Goal: Task Accomplishment & Management: Use online tool/utility

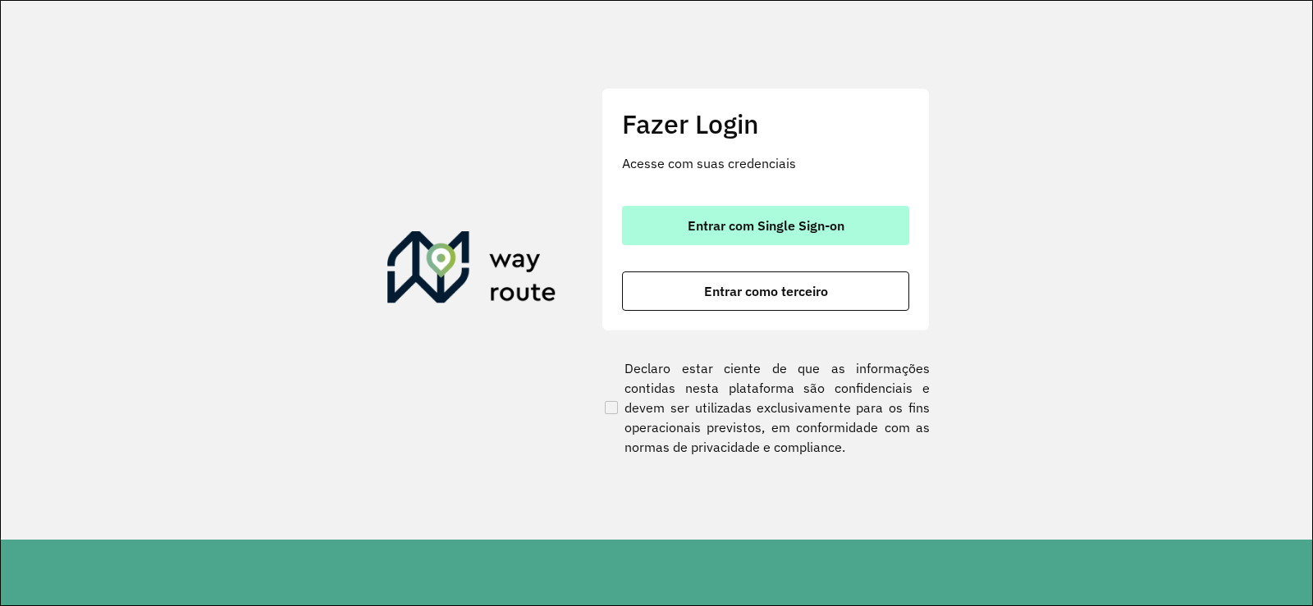
click at [735, 240] on button "Entrar com Single Sign-on" at bounding box center [765, 225] width 287 height 39
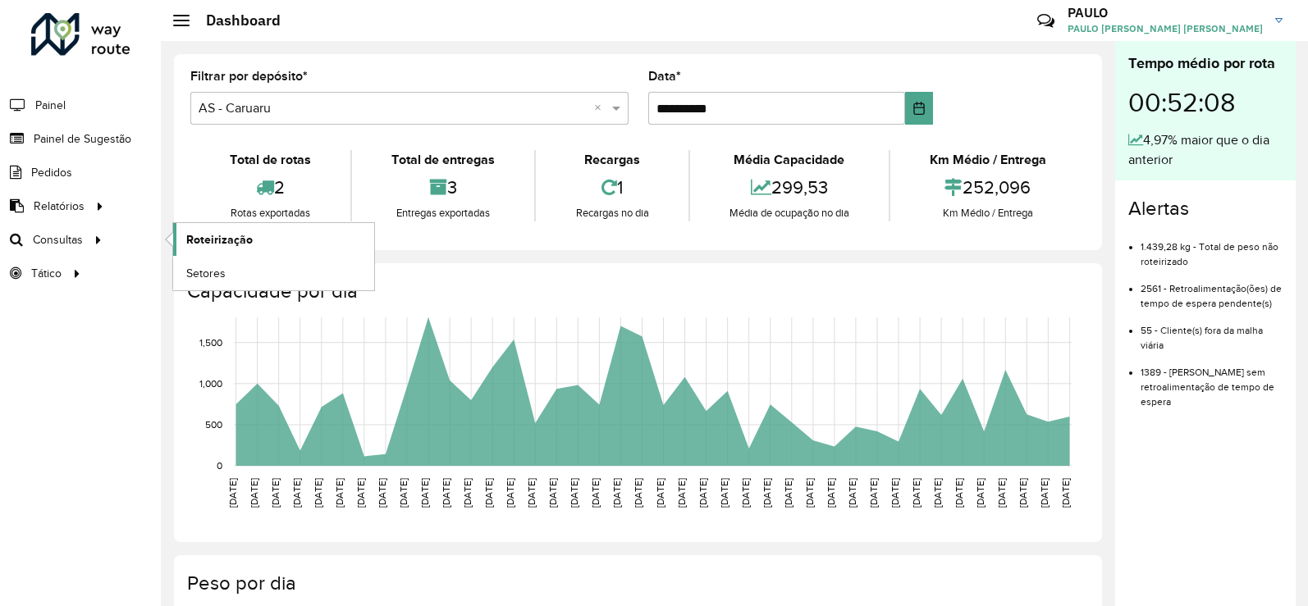
click at [208, 242] on span "Roteirização" at bounding box center [219, 239] width 66 height 17
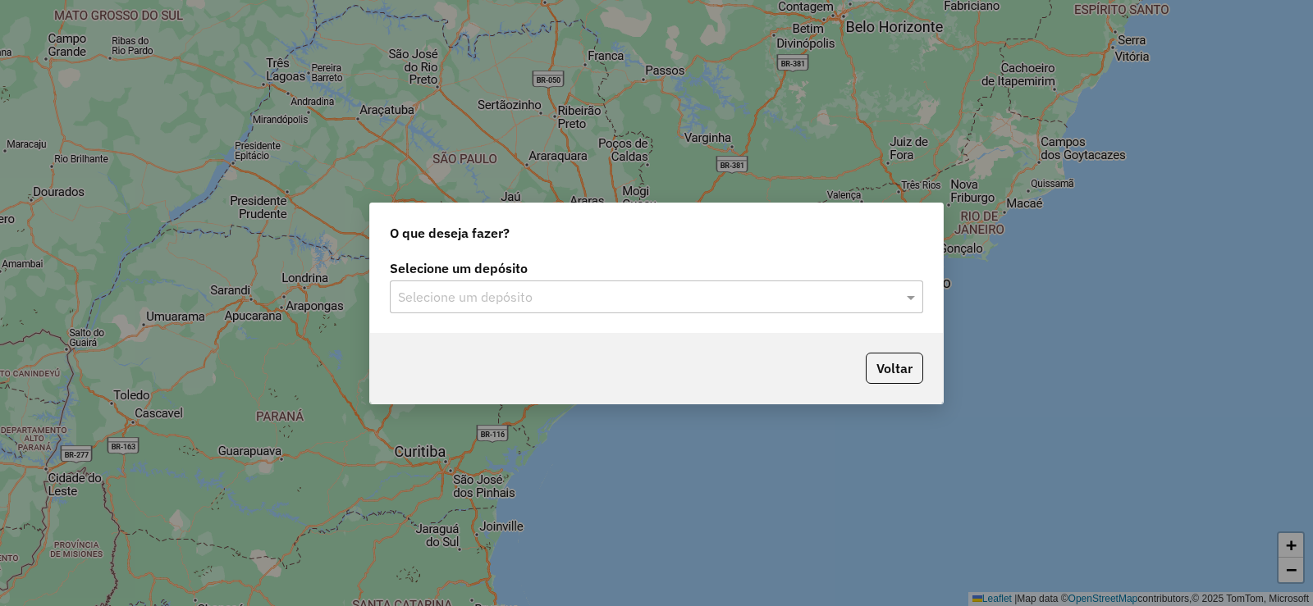
click at [568, 313] on div "Selecione um depósito Selecione um depósito" at bounding box center [656, 294] width 573 height 77
click at [550, 299] on input "text" at bounding box center [640, 298] width 484 height 20
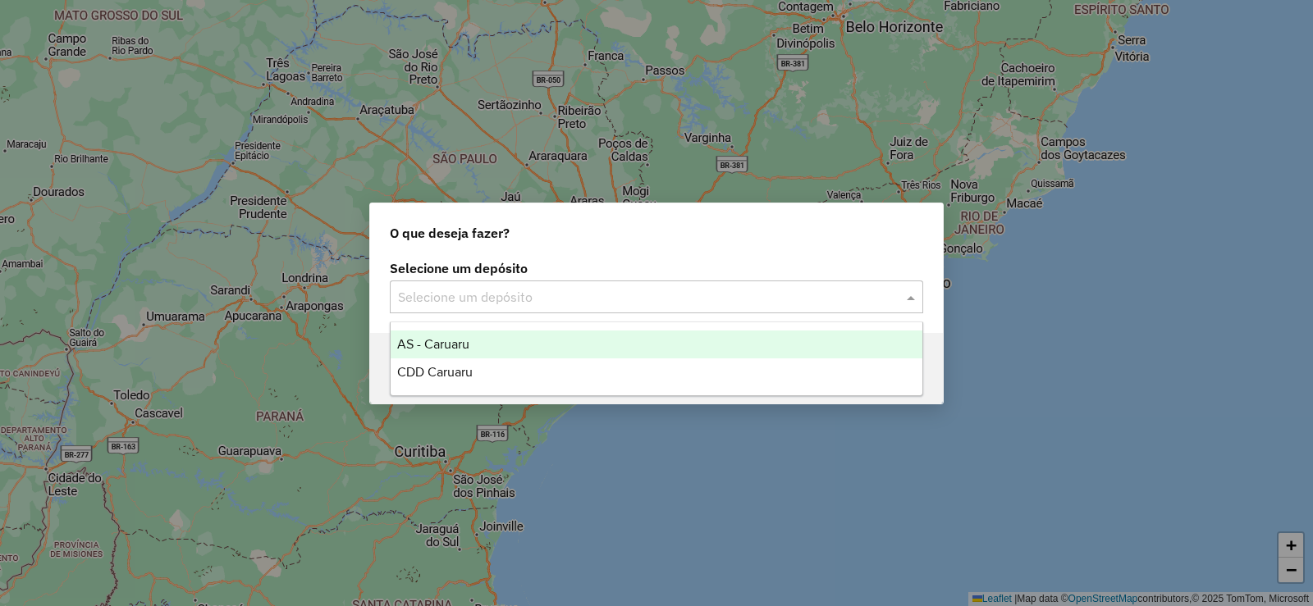
click at [522, 296] on input "text" at bounding box center [640, 298] width 484 height 20
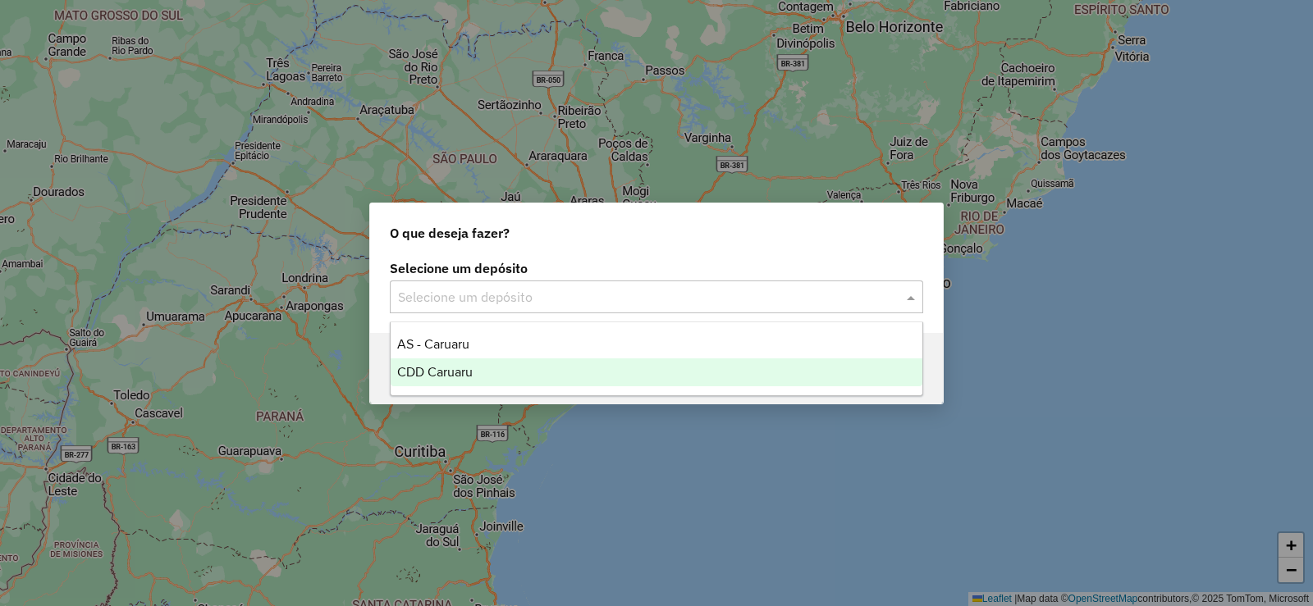
click at [473, 368] on span "CDD Caruaru" at bounding box center [434, 372] width 75 height 14
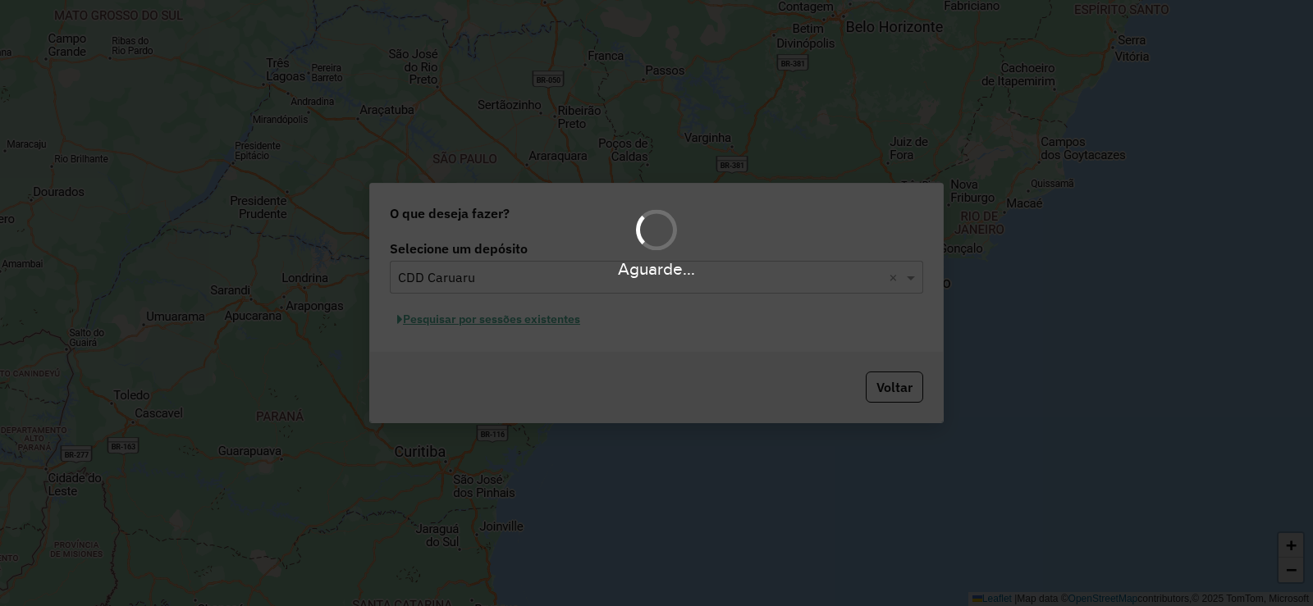
click at [501, 320] on div "Aguarde..." at bounding box center [656, 303] width 1313 height 606
click at [489, 327] on div "Aguarde..." at bounding box center [656, 303] width 1313 height 606
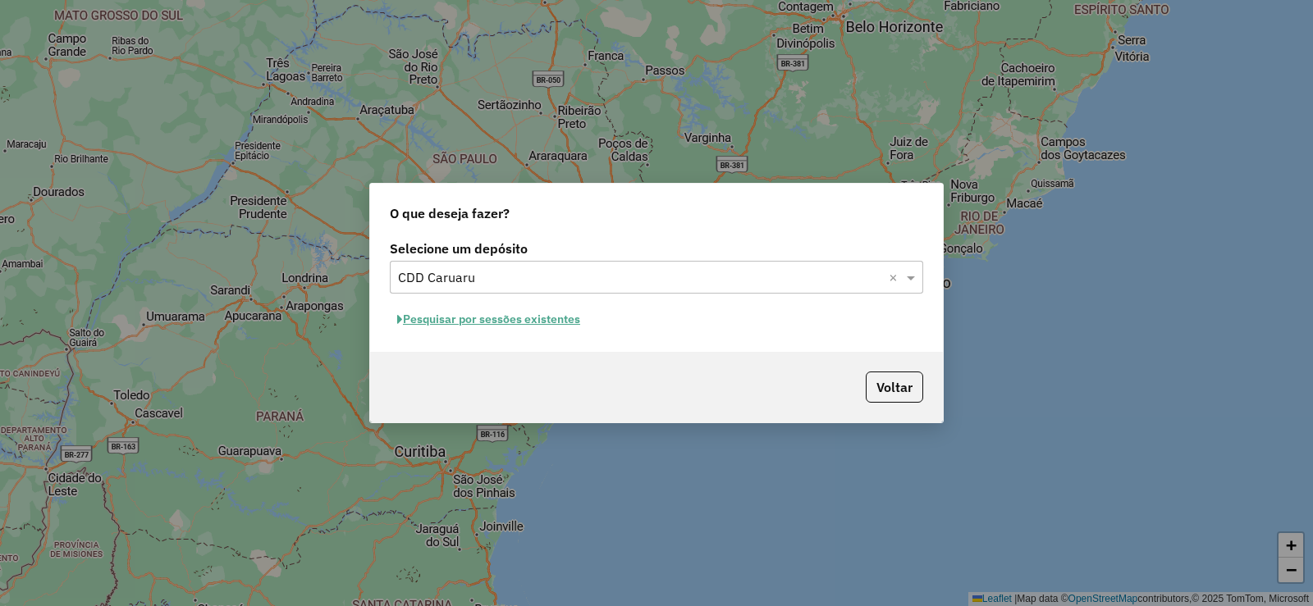
click at [488, 323] on button "Pesquisar por sessões existentes" at bounding box center [489, 319] width 198 height 25
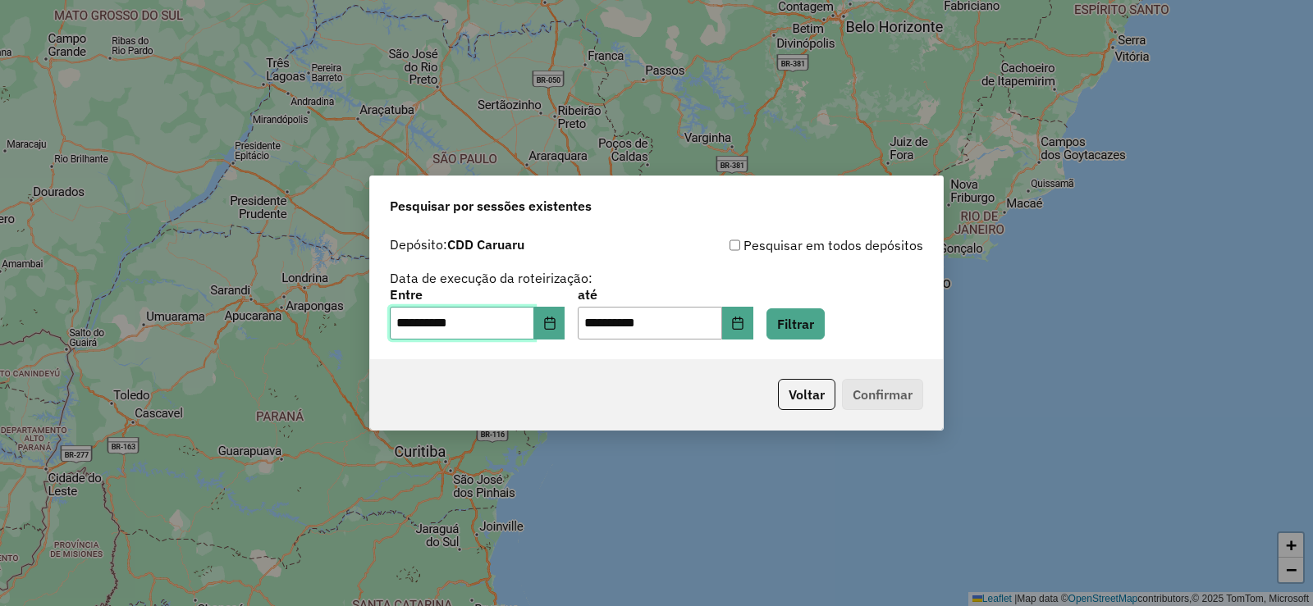
click at [532, 319] on input "**********" at bounding box center [462, 323] width 144 height 33
click at [546, 319] on button "Choose Date" at bounding box center [549, 323] width 31 height 33
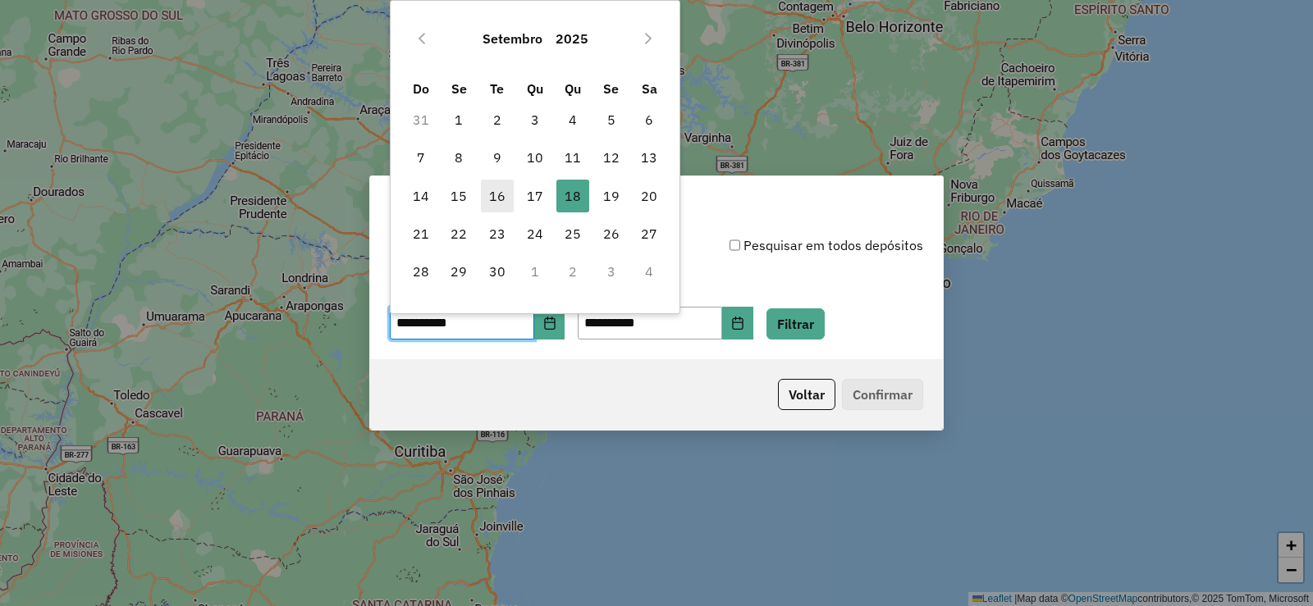
click at [500, 200] on span "16" at bounding box center [497, 196] width 33 height 33
type input "**********"
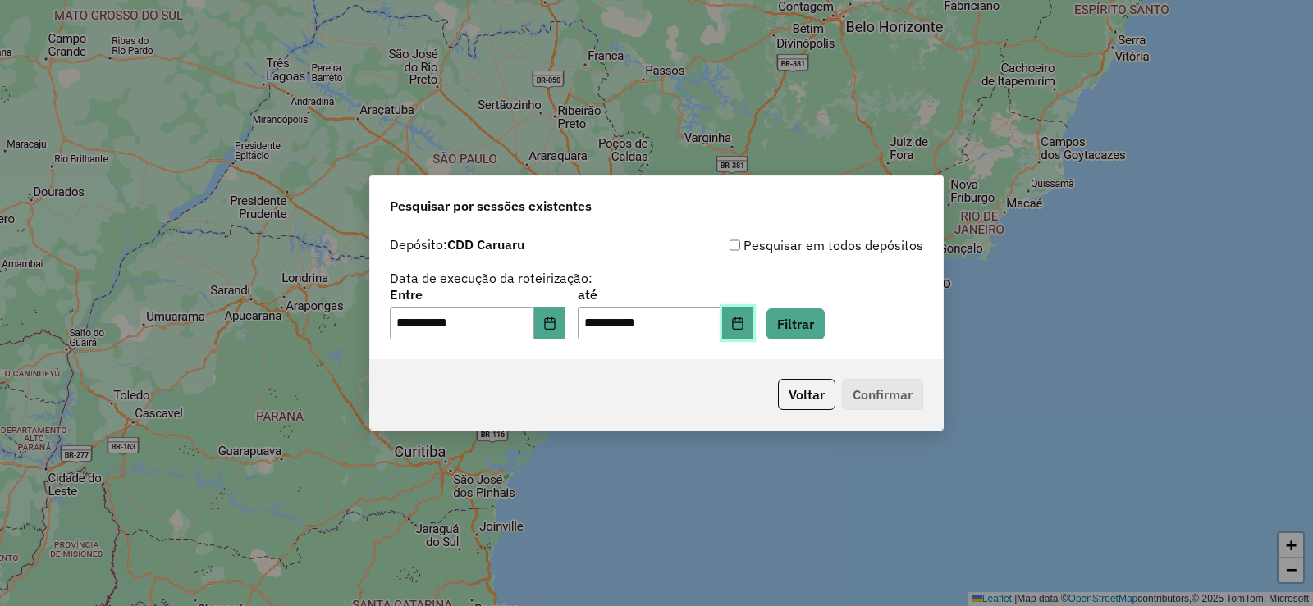
click at [747, 316] on button "Choose Date" at bounding box center [737, 323] width 31 height 33
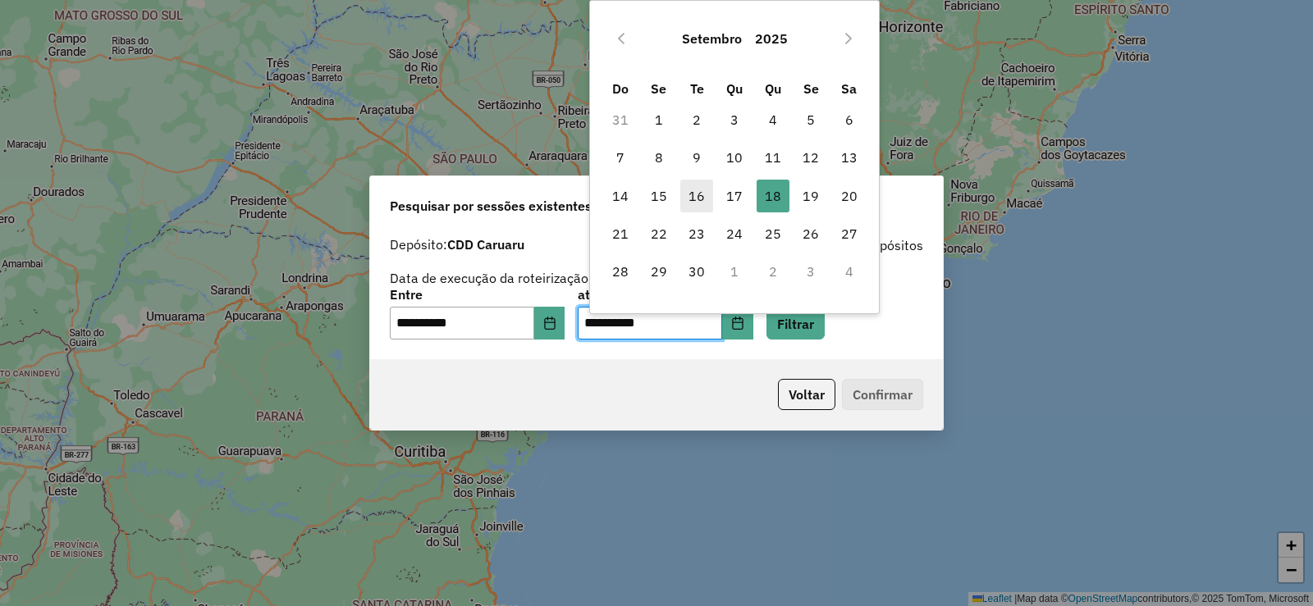
click at [689, 199] on span "16" at bounding box center [696, 196] width 33 height 33
type input "**********"
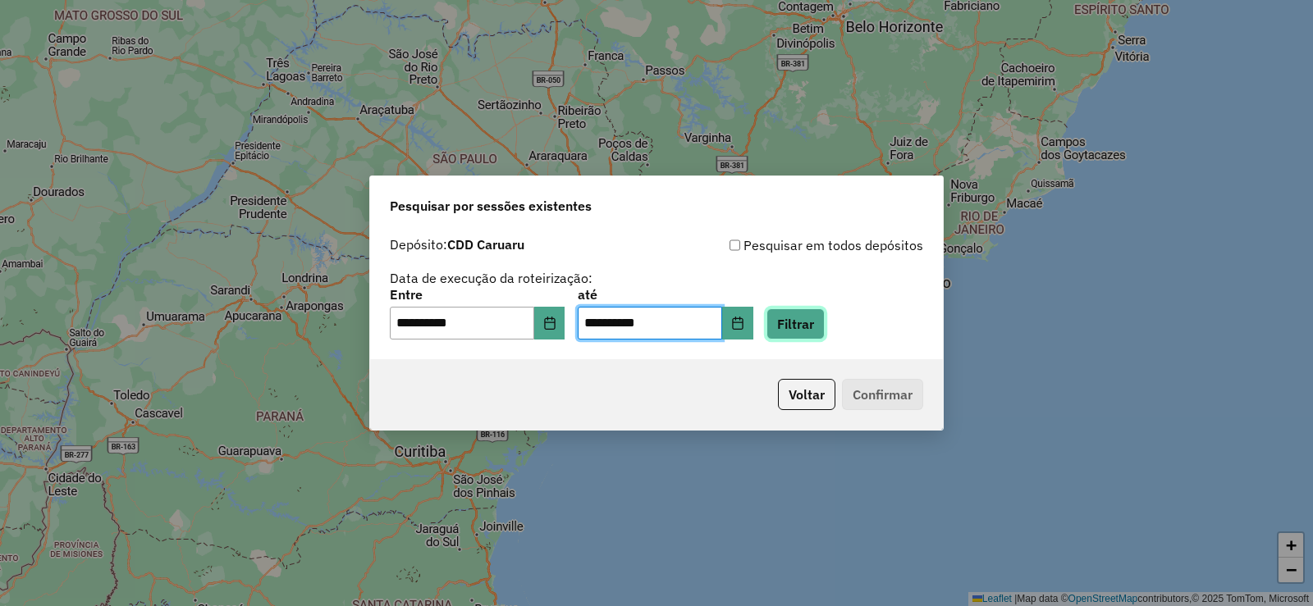
click at [819, 325] on button "Filtrar" at bounding box center [795, 323] width 58 height 31
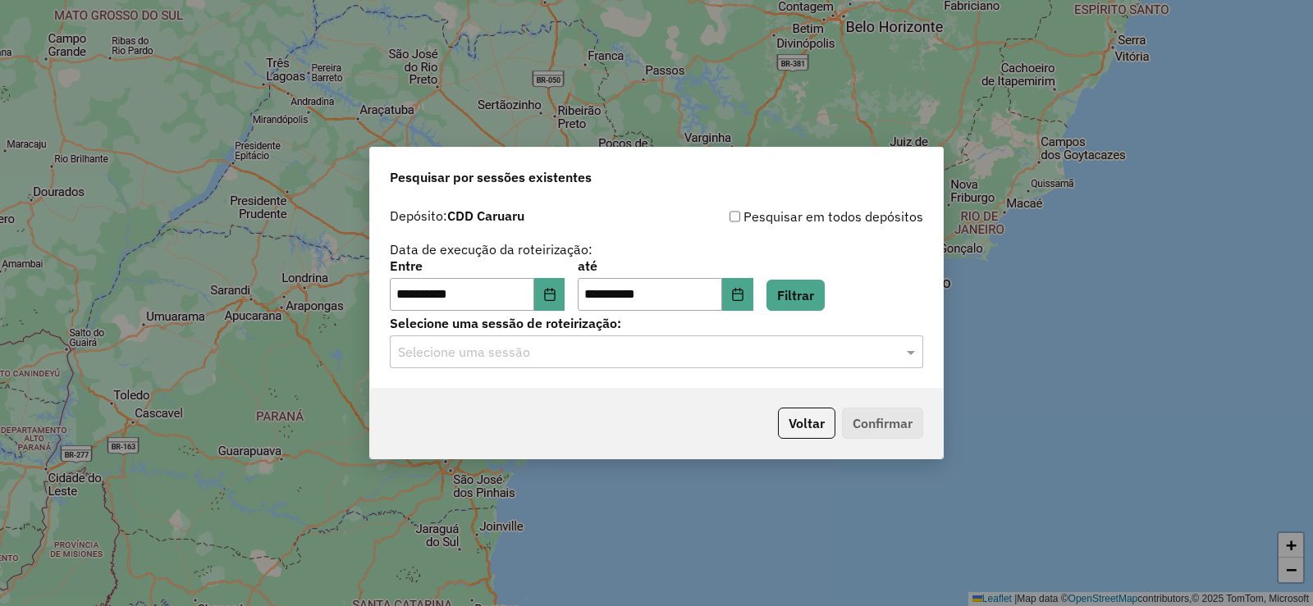
click at [879, 416] on p-footer "Voltar Confirmar" at bounding box center [847, 423] width 152 height 31
drag, startPoint x: 724, startPoint y: 334, endPoint x: 688, endPoint y: 352, distance: 40.4
click at [724, 334] on div "Selecione uma sessão de roteirização: Selecione uma sessão" at bounding box center [656, 343] width 533 height 51
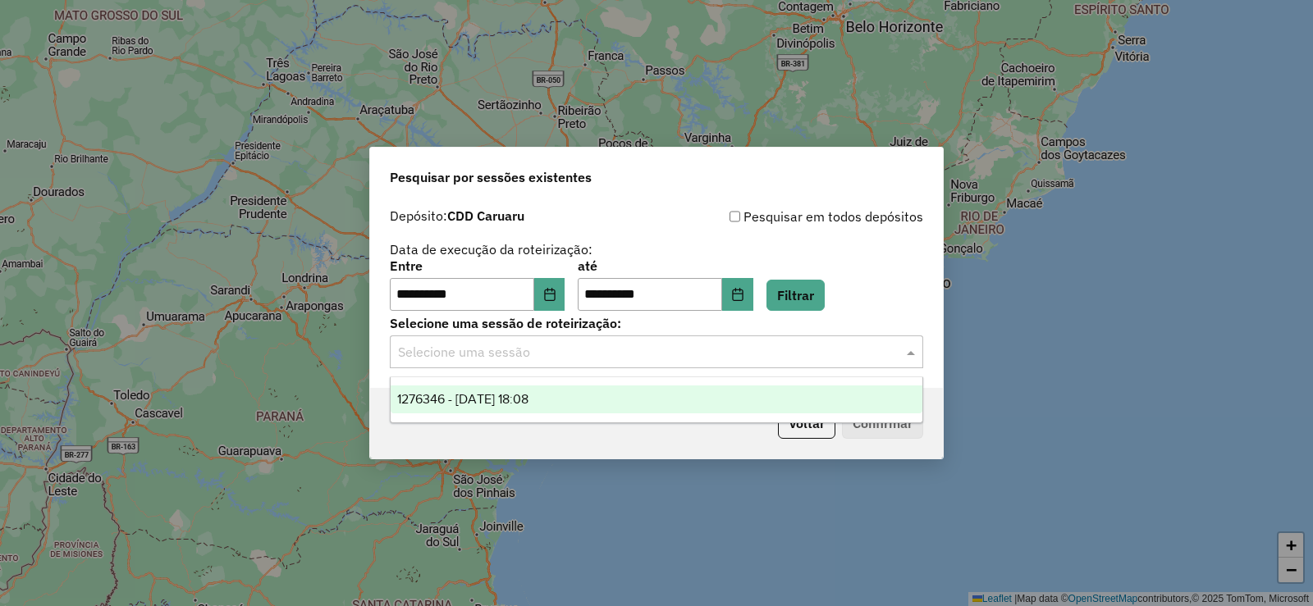
click at [532, 351] on input "text" at bounding box center [640, 353] width 484 height 20
click at [510, 393] on span "1276346 - 16/09/2025 18:08" at bounding box center [462, 399] width 131 height 14
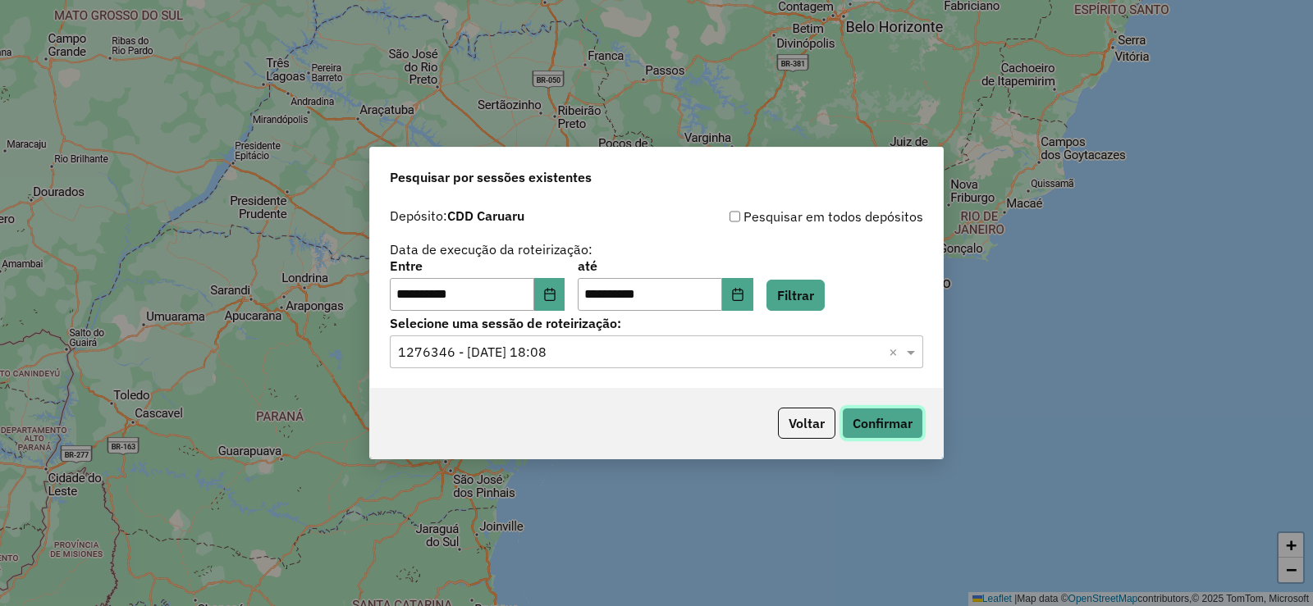
click at [878, 426] on button "Confirmar" at bounding box center [882, 423] width 81 height 31
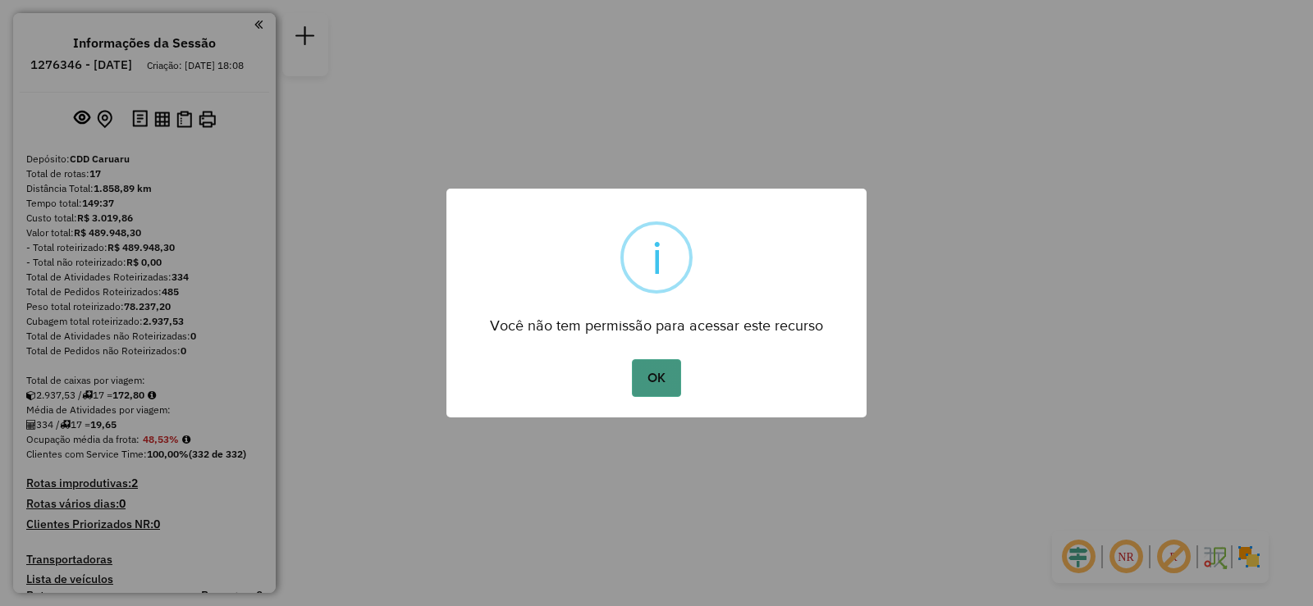
click at [663, 387] on button "OK" at bounding box center [656, 378] width 48 height 38
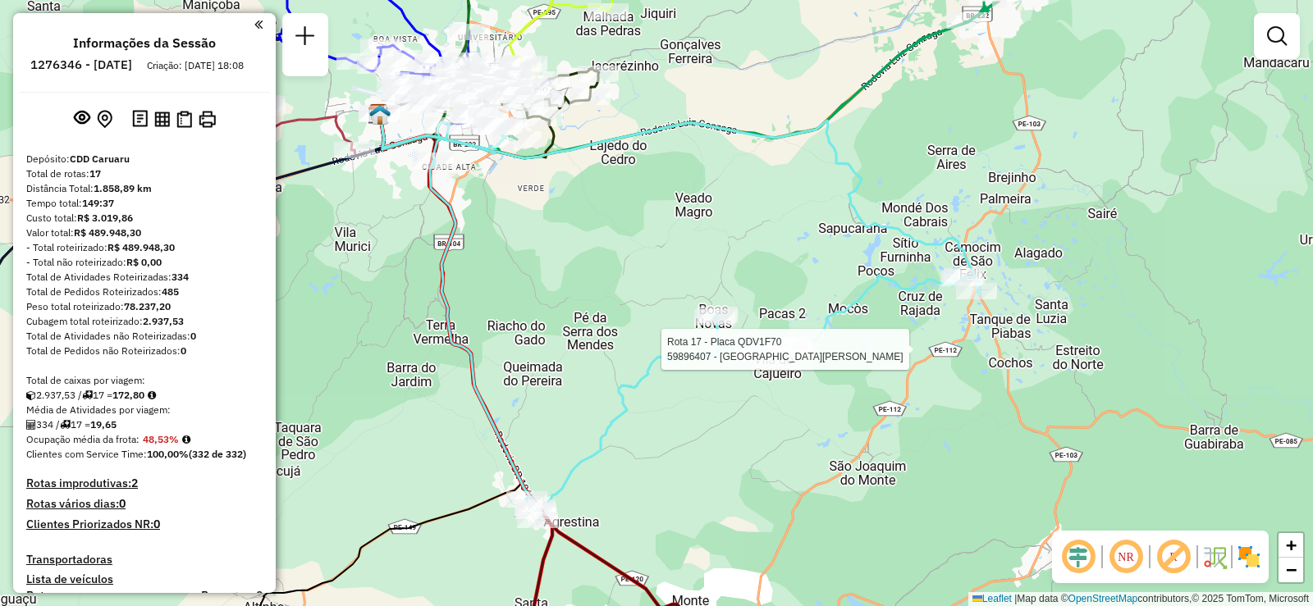
select select "**********"
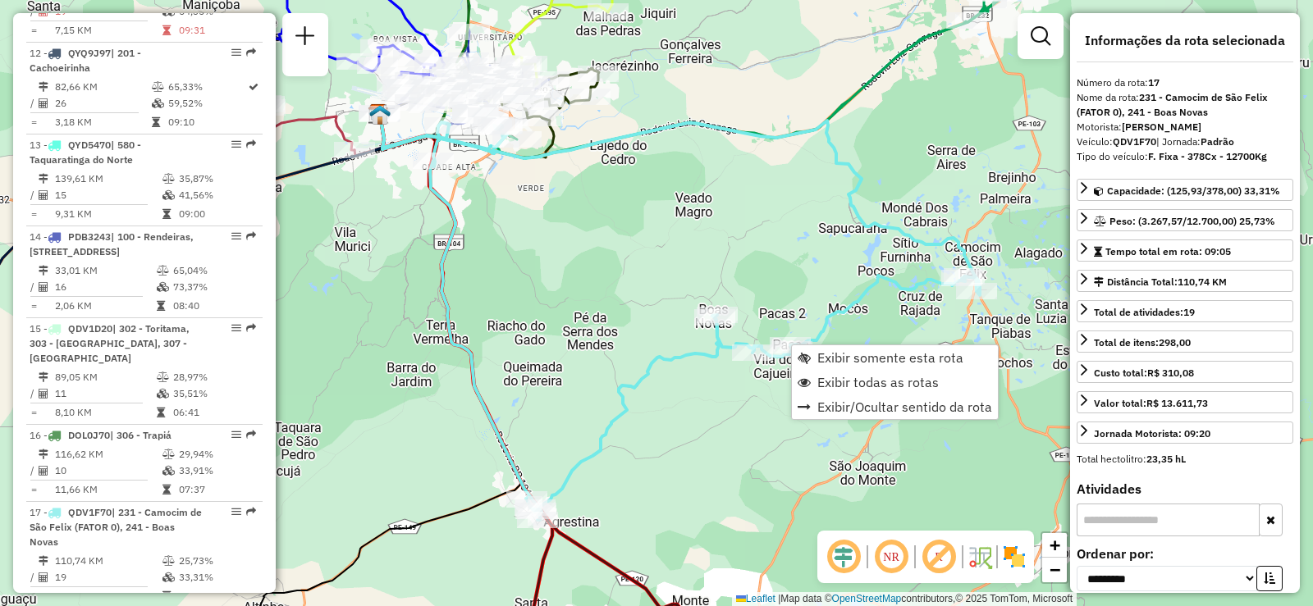
scroll to position [1624, 0]
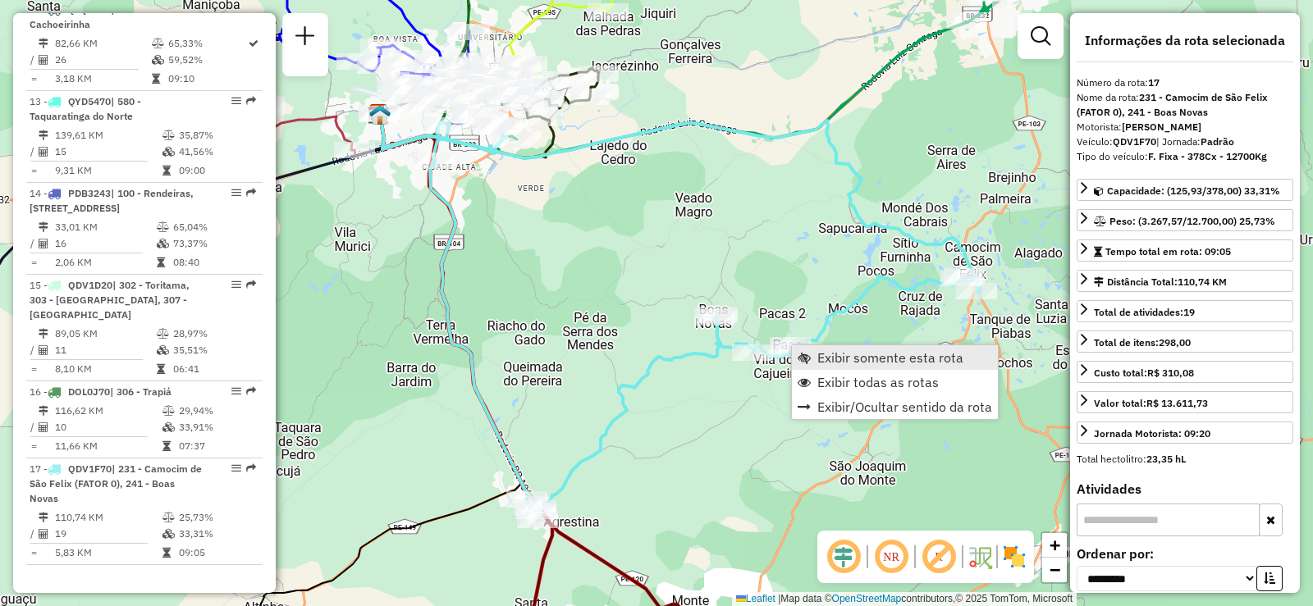
click at [859, 361] on span "Exibir somente esta rota" at bounding box center [890, 357] width 146 height 13
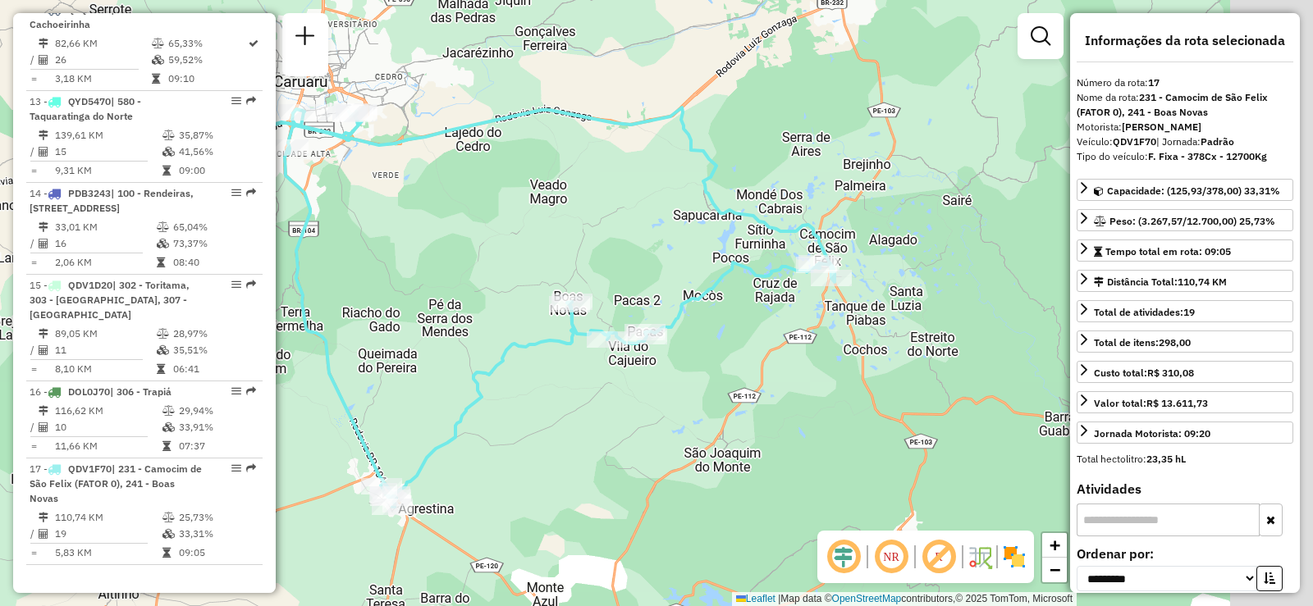
drag, startPoint x: 844, startPoint y: 226, endPoint x: 712, endPoint y: 224, distance: 132.1
click at [712, 224] on div "Janela de atendimento Grade de atendimento Capacidade Transportadoras Veículos …" at bounding box center [656, 303] width 1313 height 606
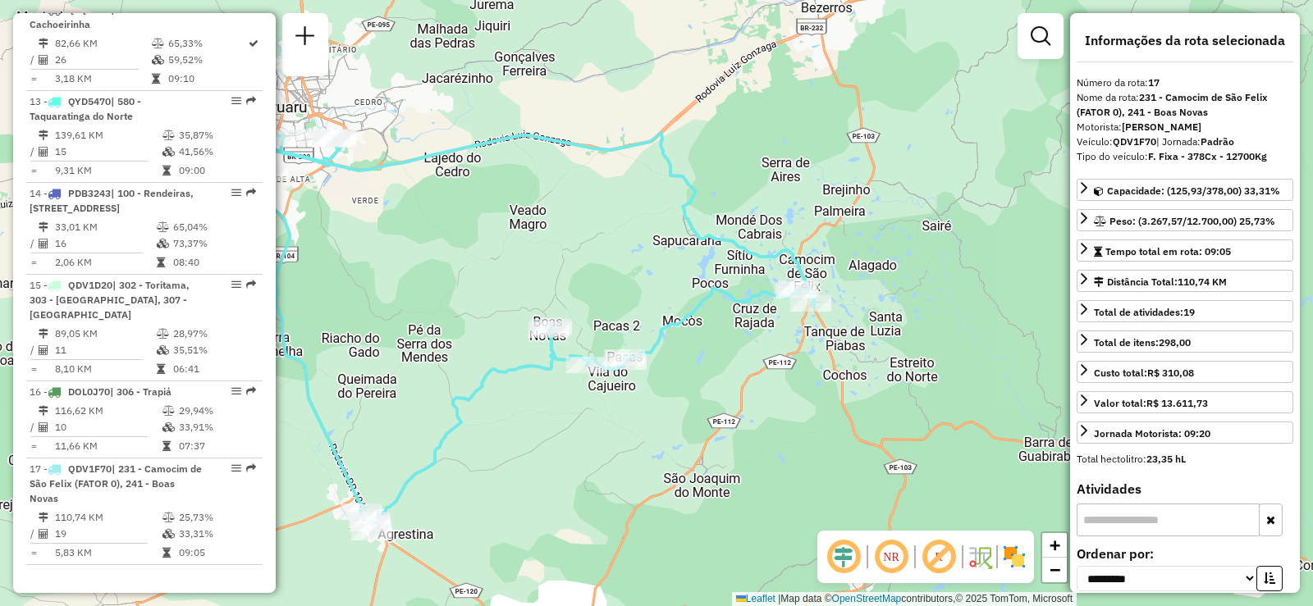
drag, startPoint x: 742, startPoint y: 228, endPoint x: 733, endPoint y: 255, distance: 28.5
click at [733, 255] on icon at bounding box center [514, 216] width 600 height 181
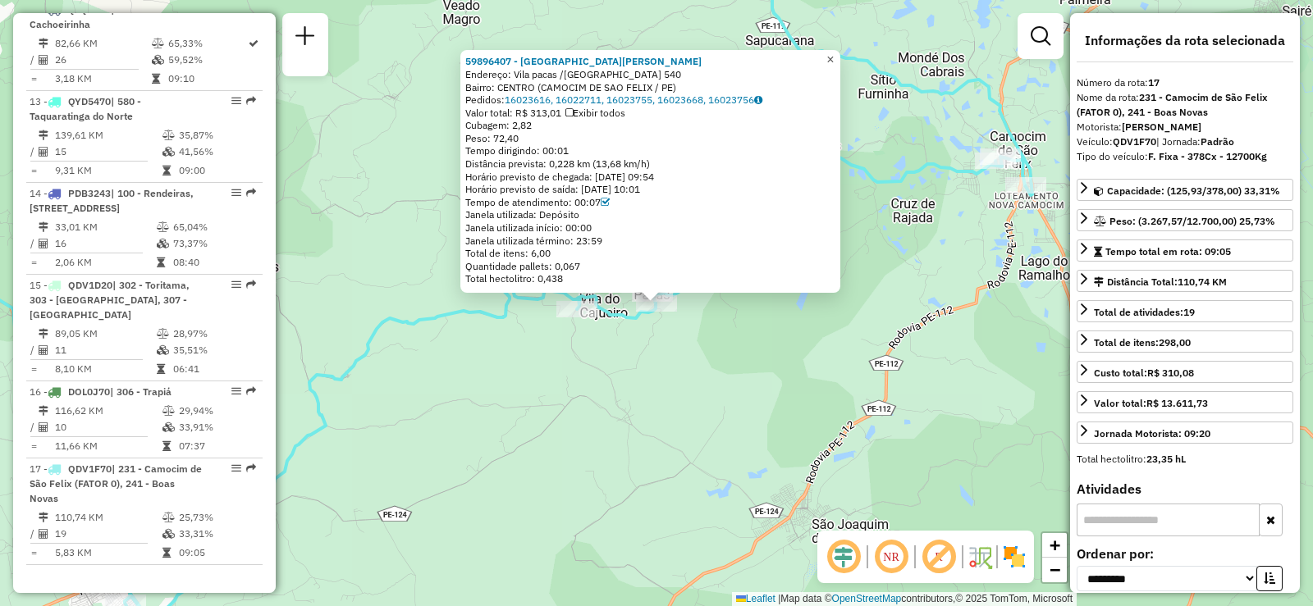
click at [834, 56] on span "×" at bounding box center [829, 60] width 7 height 14
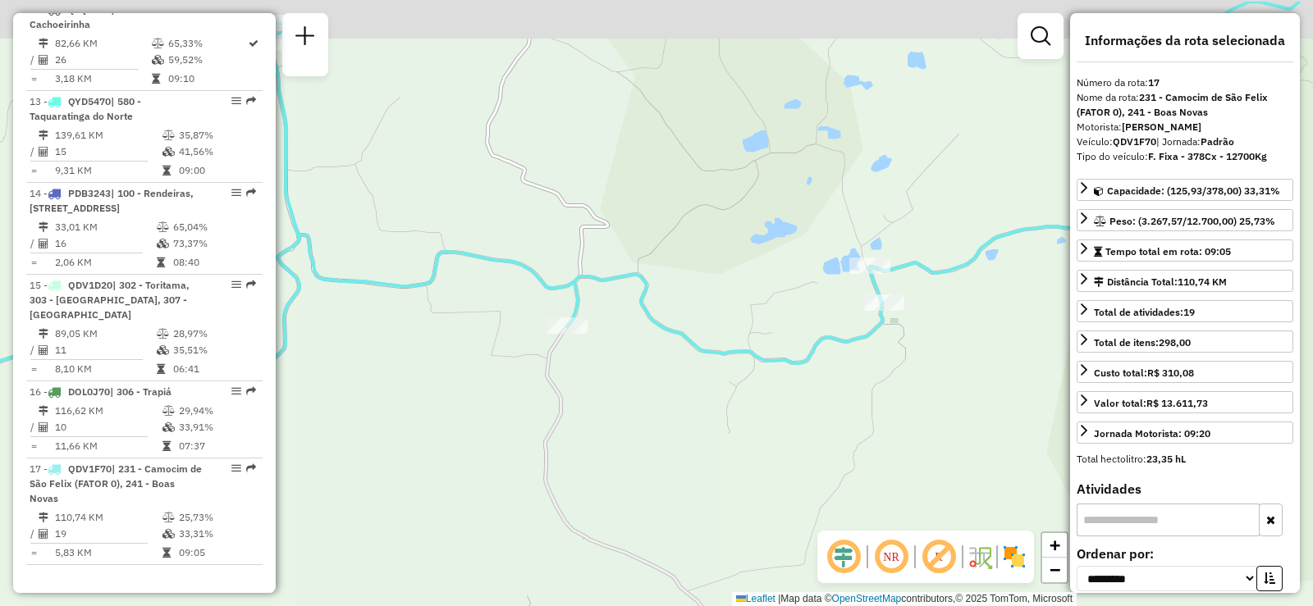
drag, startPoint x: 587, startPoint y: 334, endPoint x: 600, endPoint y: 405, distance: 72.4
click at [600, 405] on div "Janela de atendimento Grade de atendimento Capacidade Transportadoras Veículos …" at bounding box center [656, 303] width 1313 height 606
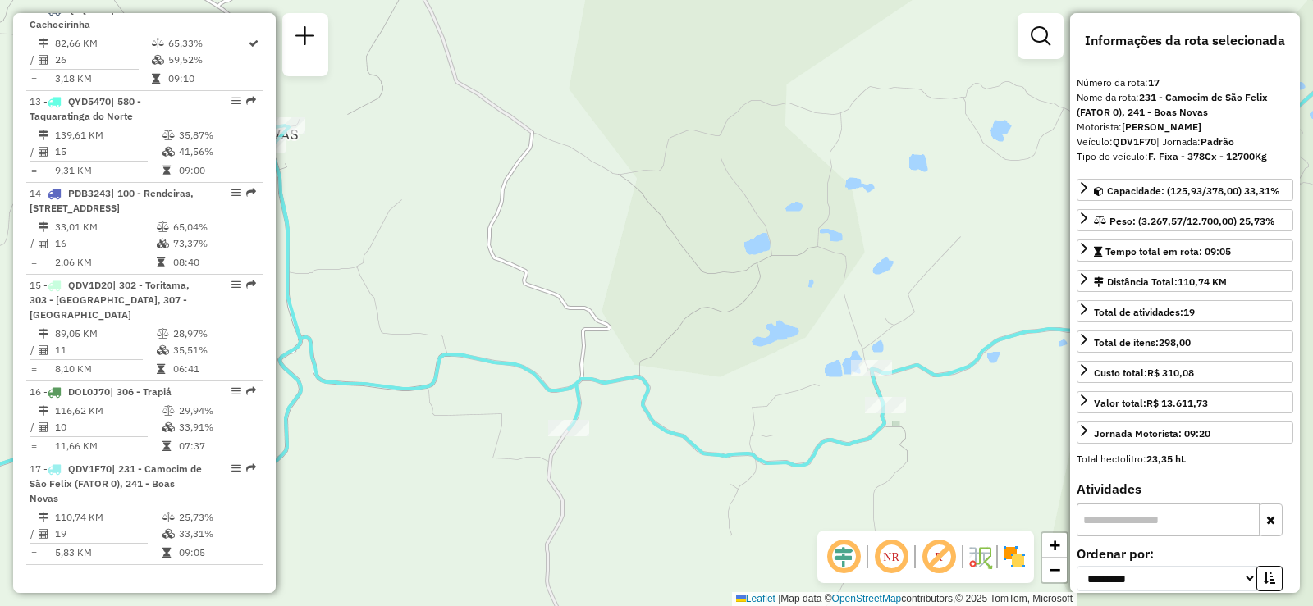
drag, startPoint x: 606, startPoint y: 339, endPoint x: 605, endPoint y: 436, distance: 96.8
click at [605, 436] on div "Janela de atendimento Grade de atendimento Capacidade Transportadoras Veículos …" at bounding box center [656, 303] width 1313 height 606
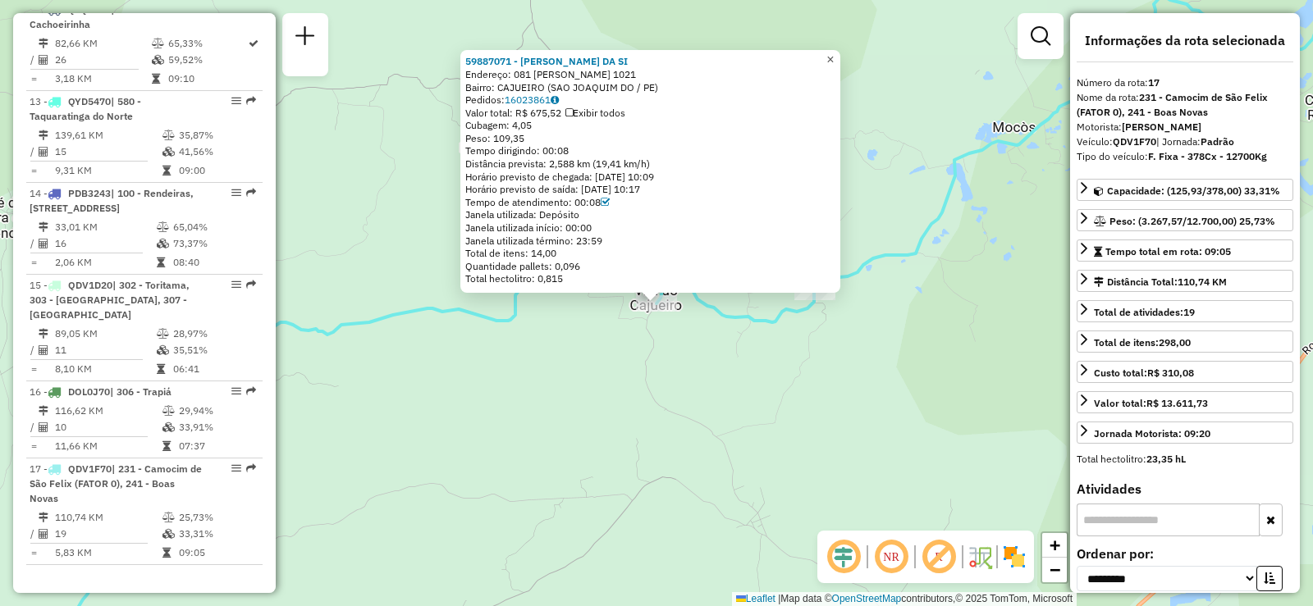
click at [840, 51] on link "×" at bounding box center [830, 60] width 20 height 20
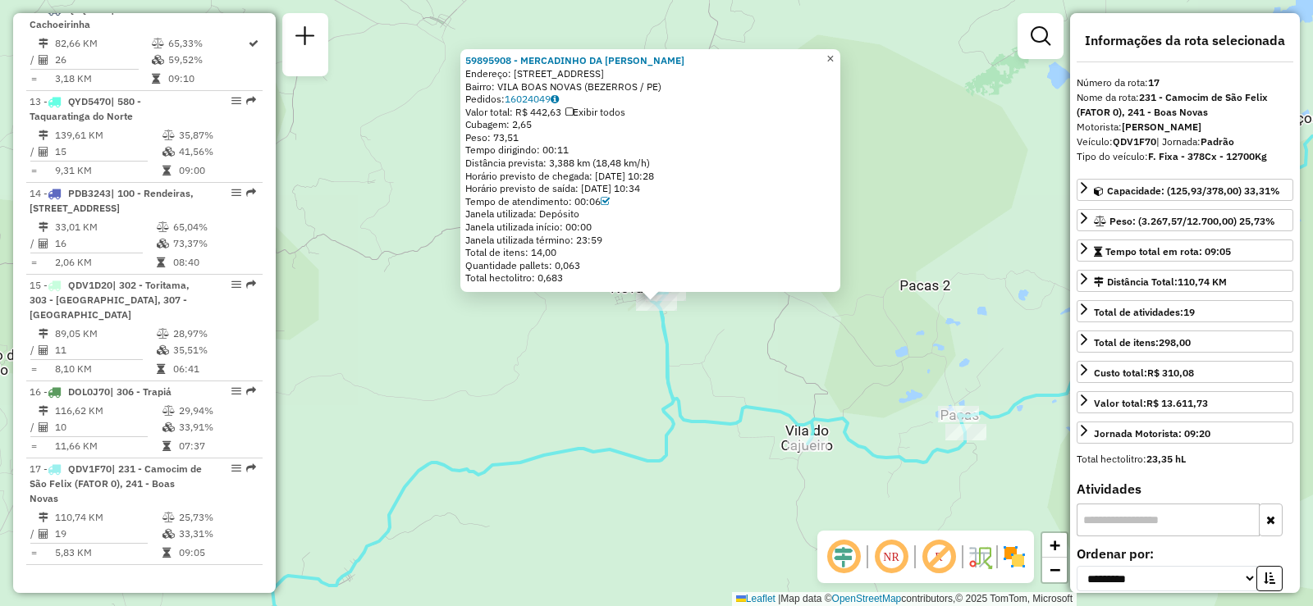
click at [834, 52] on span "×" at bounding box center [829, 59] width 7 height 14
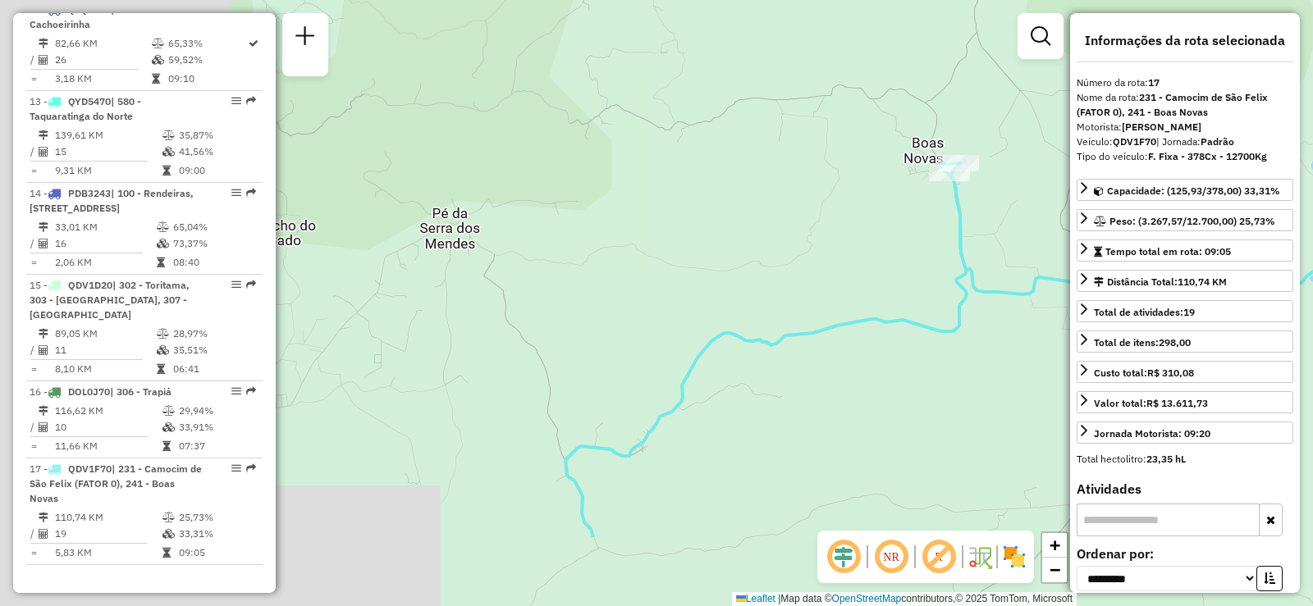
drag, startPoint x: 664, startPoint y: 322, endPoint x: 951, endPoint y: 195, distance: 314.1
click at [951, 195] on icon at bounding box center [1151, 272] width 1172 height 531
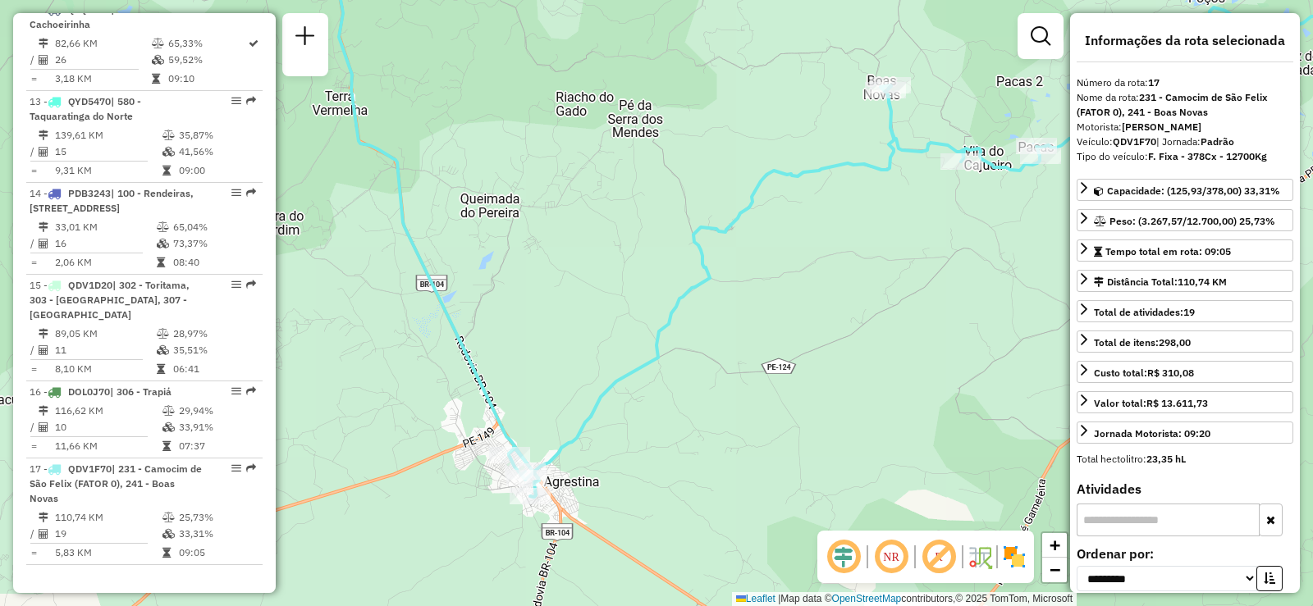
drag, startPoint x: 646, startPoint y: 402, endPoint x: 714, endPoint y: 248, distance: 168.6
click at [714, 248] on icon at bounding box center [862, 145] width 1093 height 703
